Goal: Task Accomplishment & Management: Use online tool/utility

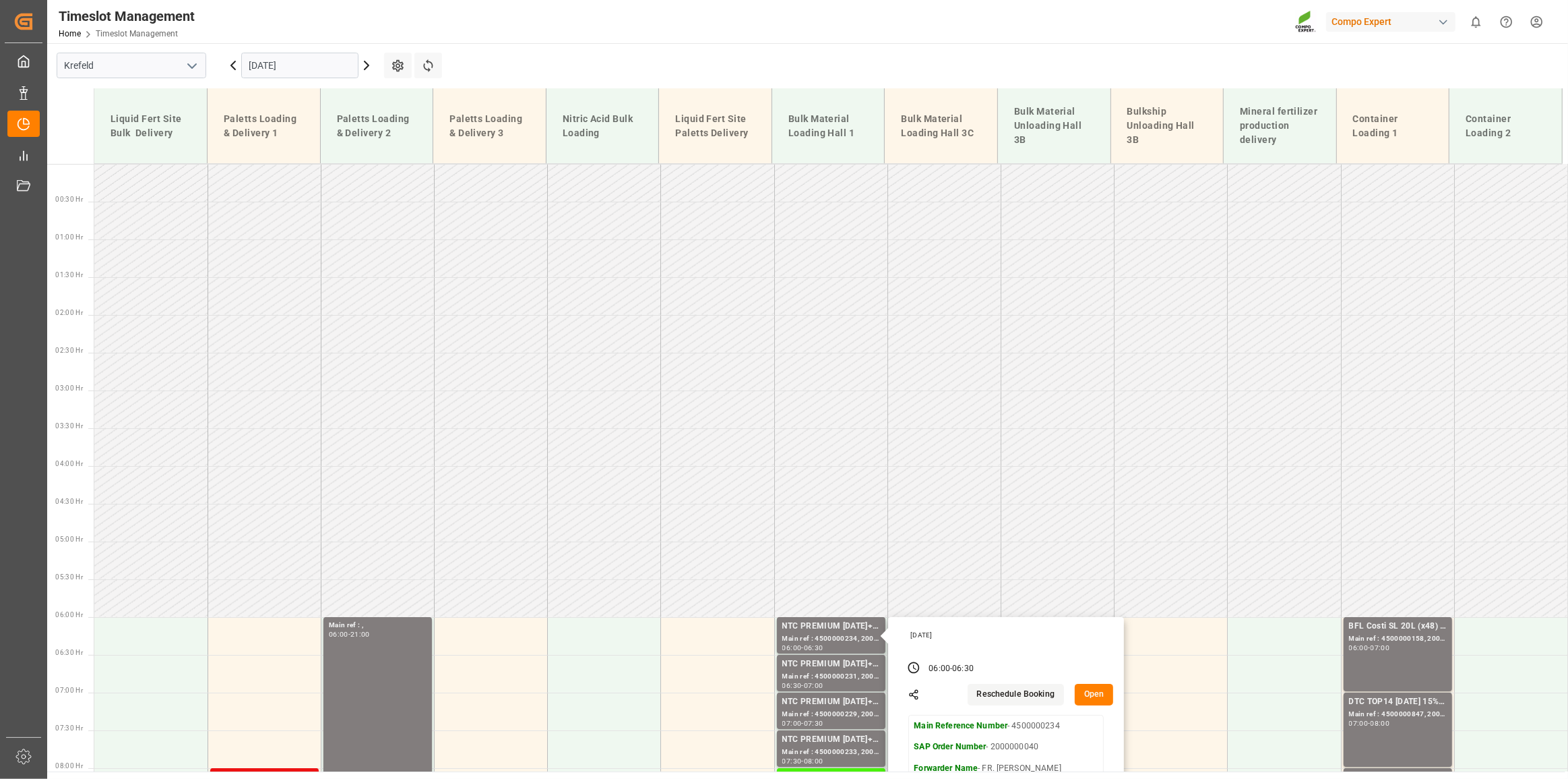
scroll to position [392, 0]
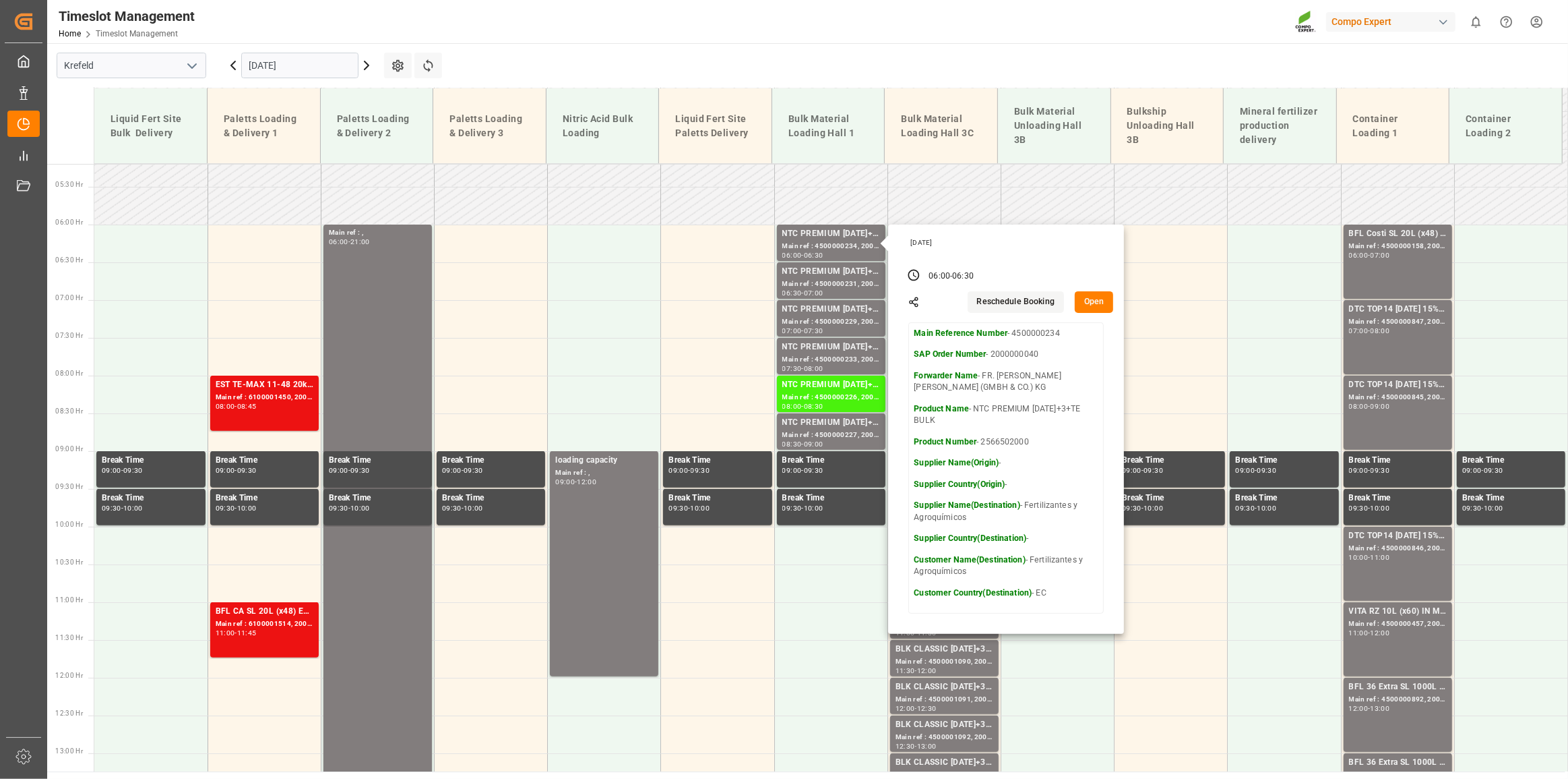
click at [594, 58] on main "[GEOGRAPHIC_DATA] [DATE] Settings Refresh Time Slots Liquid Fert Site Bulk Deli…" at bounding box center [805, 407] width 1518 height 728
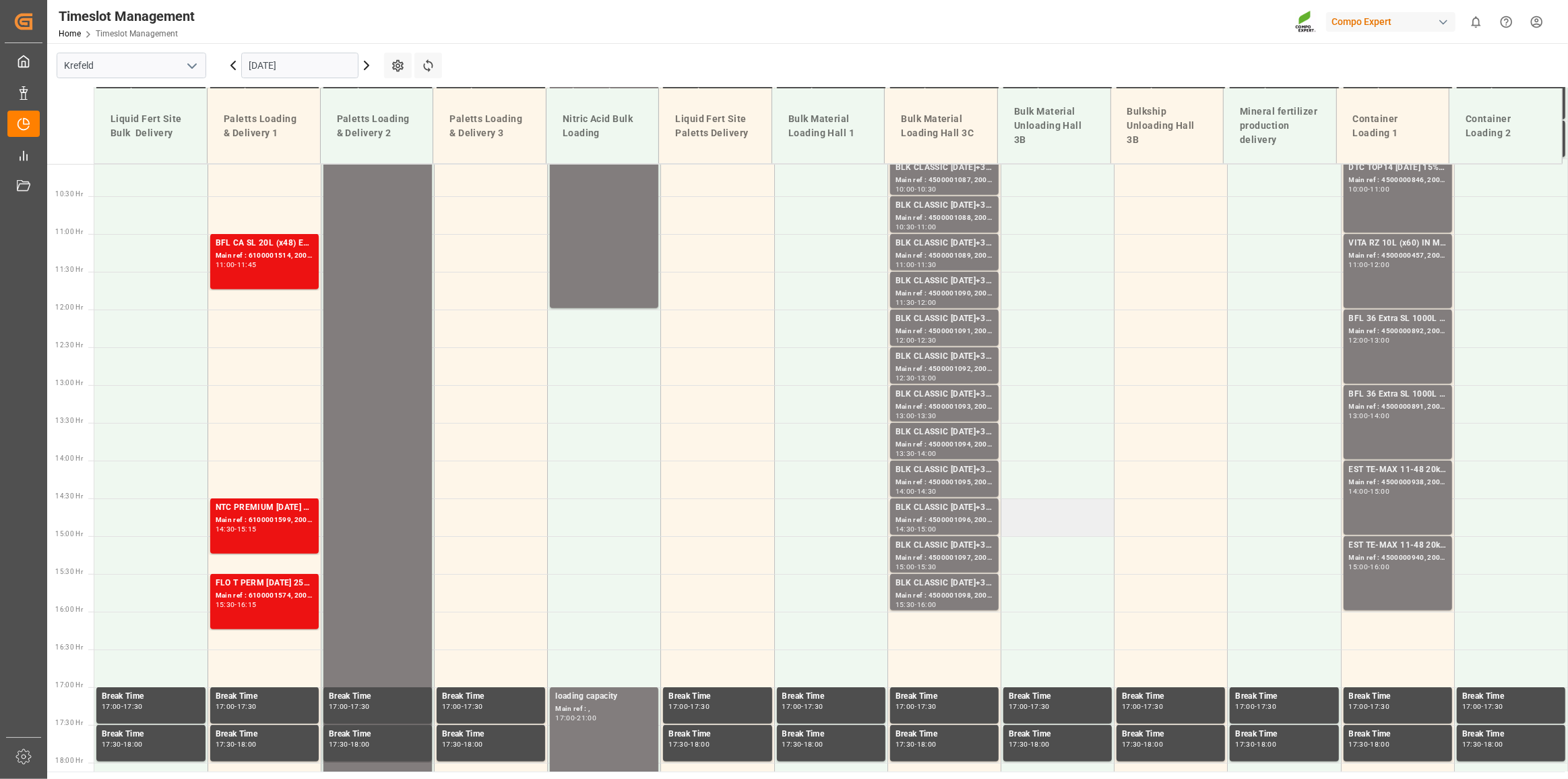
scroll to position [699, 0]
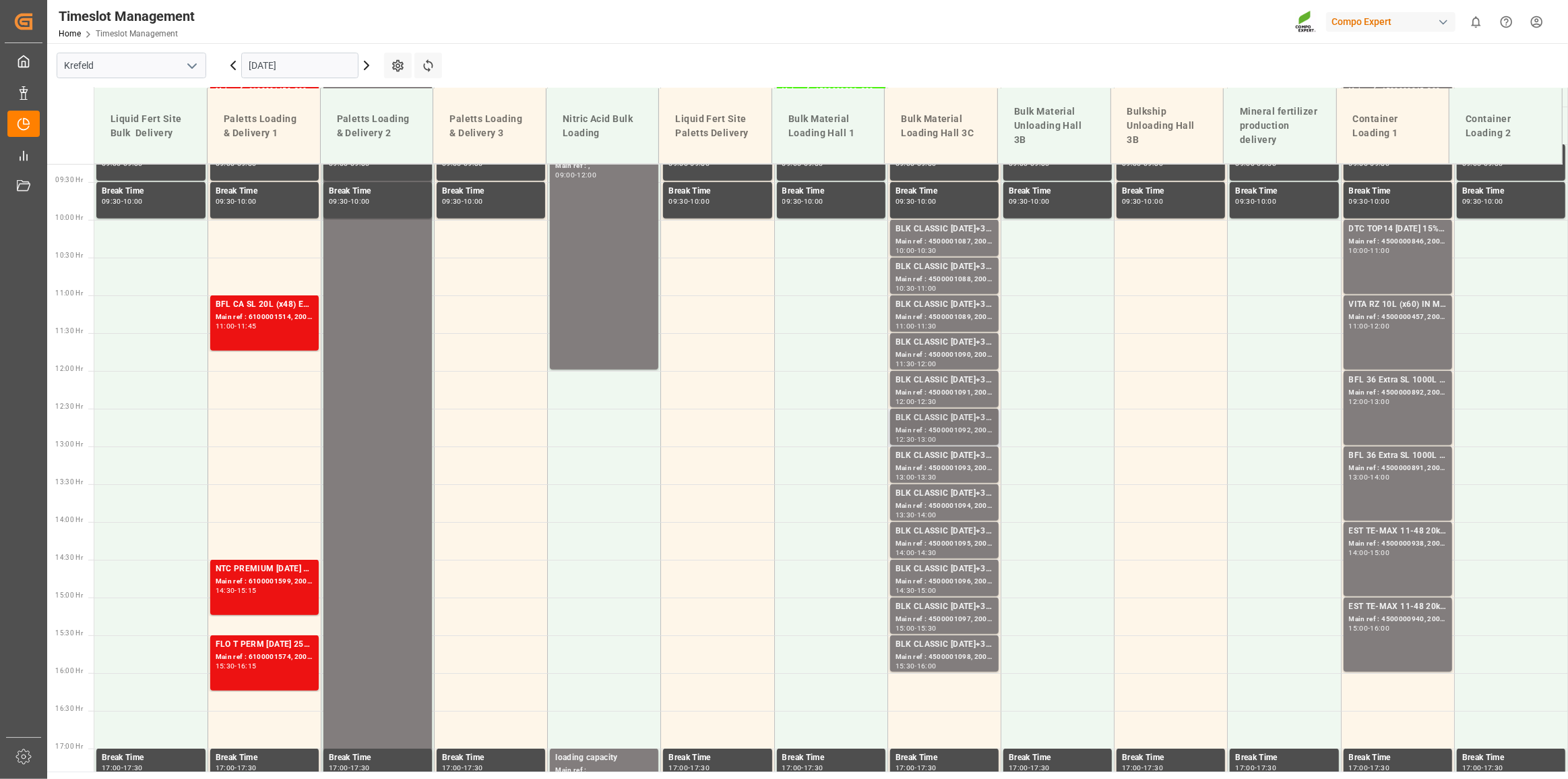
click at [952, 413] on div "BLK CLASSIC [DATE]+3+TE BULK" at bounding box center [944, 418] width 97 height 13
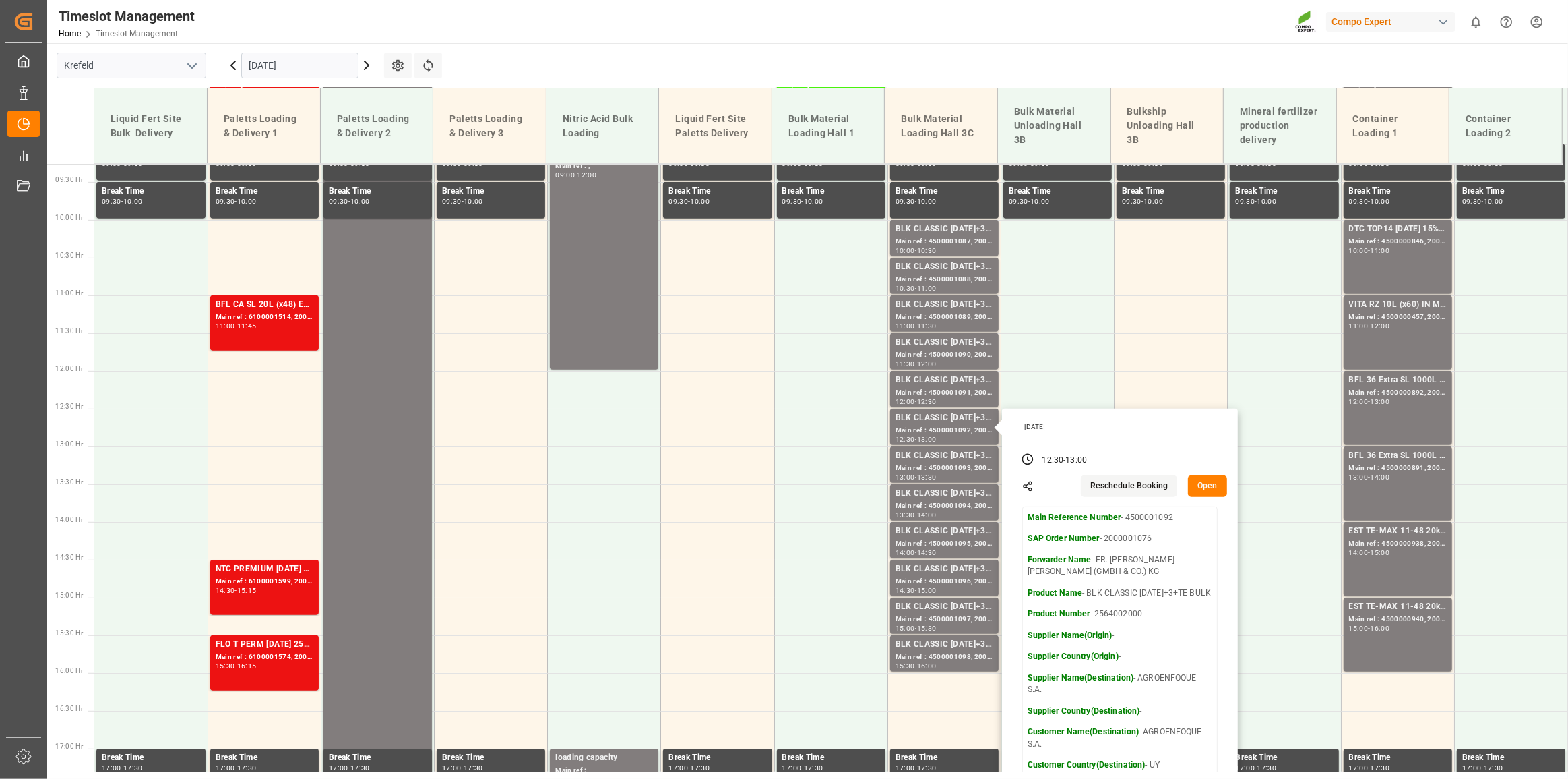
click at [1082, 60] on main "[GEOGRAPHIC_DATA] [DATE] Settings Refresh Time Slots Liquid Fert Site Bulk Deli…" at bounding box center [805, 407] width 1518 height 728
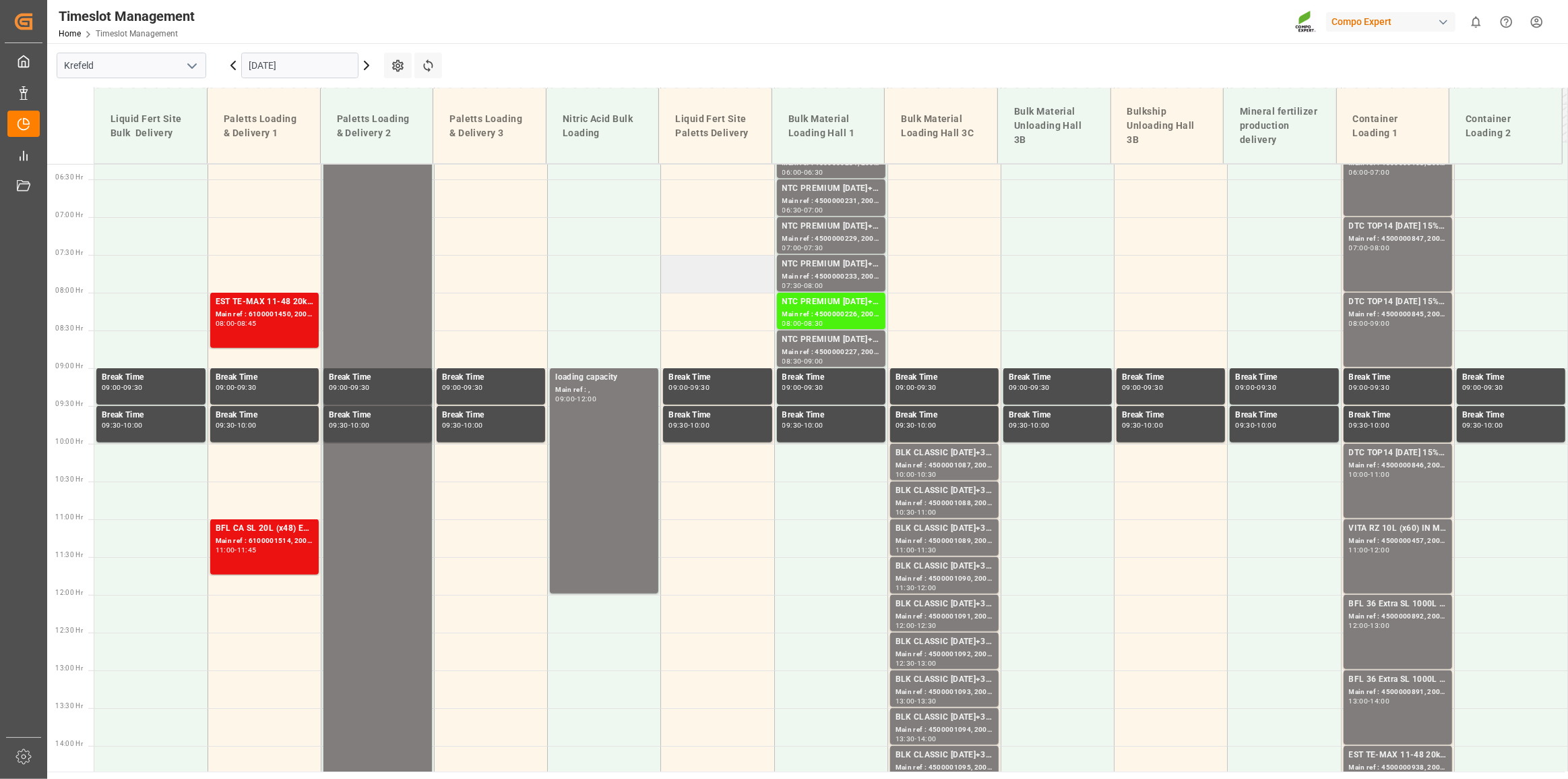
scroll to position [515, 0]
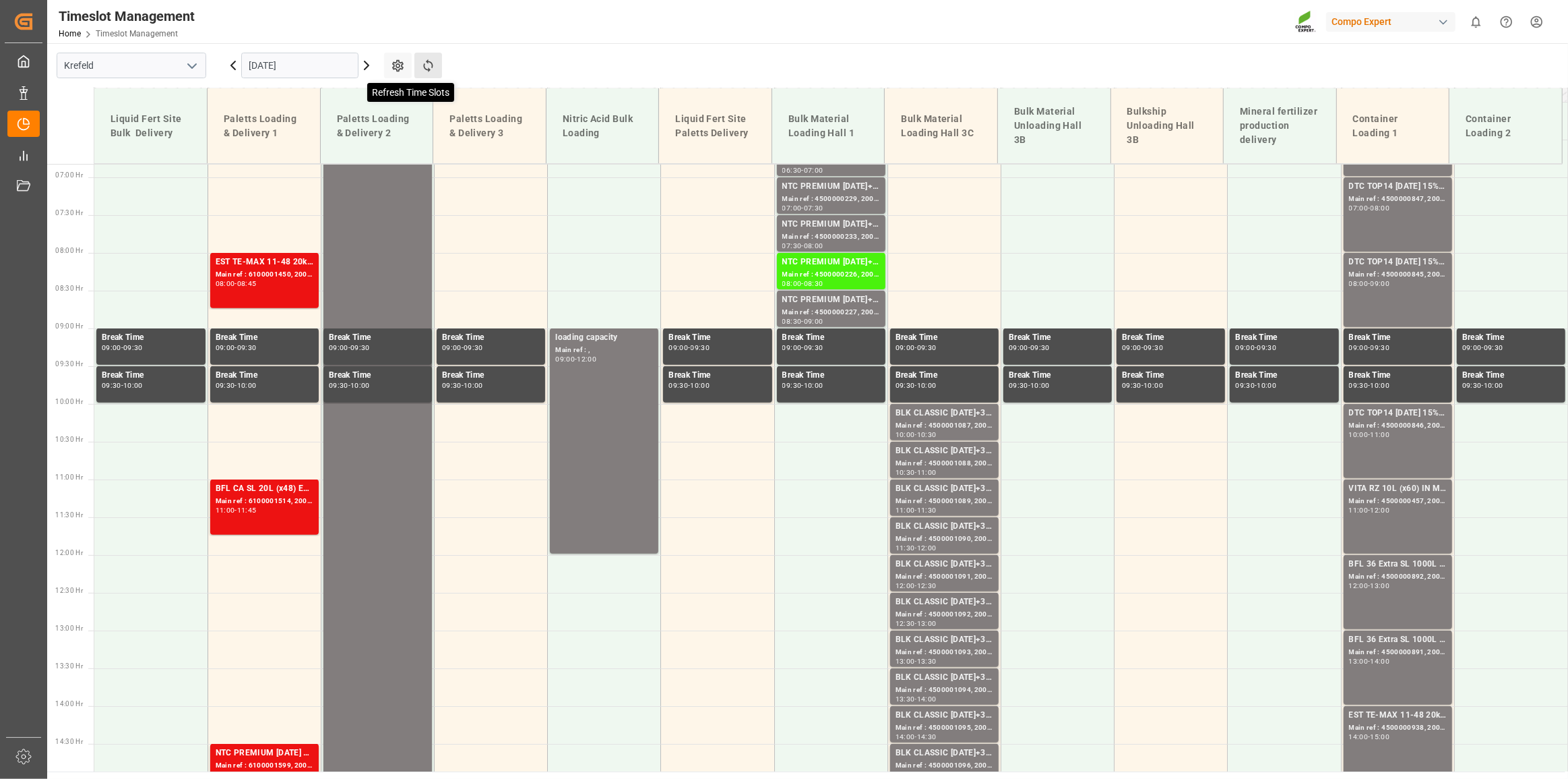
click at [422, 60] on icon at bounding box center [428, 65] width 14 height 14
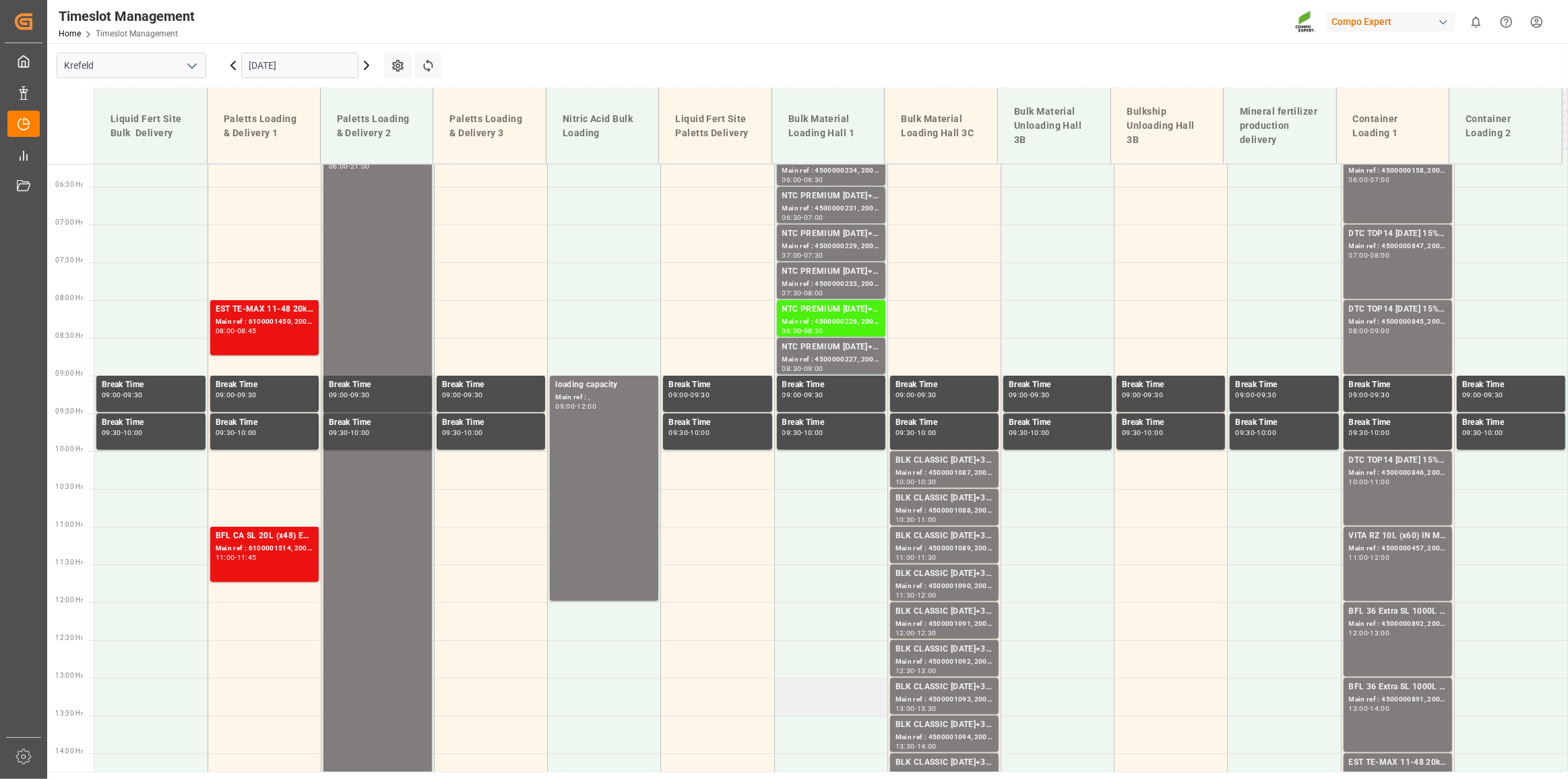
scroll to position [406, 0]
